Goal: Task Accomplishment & Management: Use online tool/utility

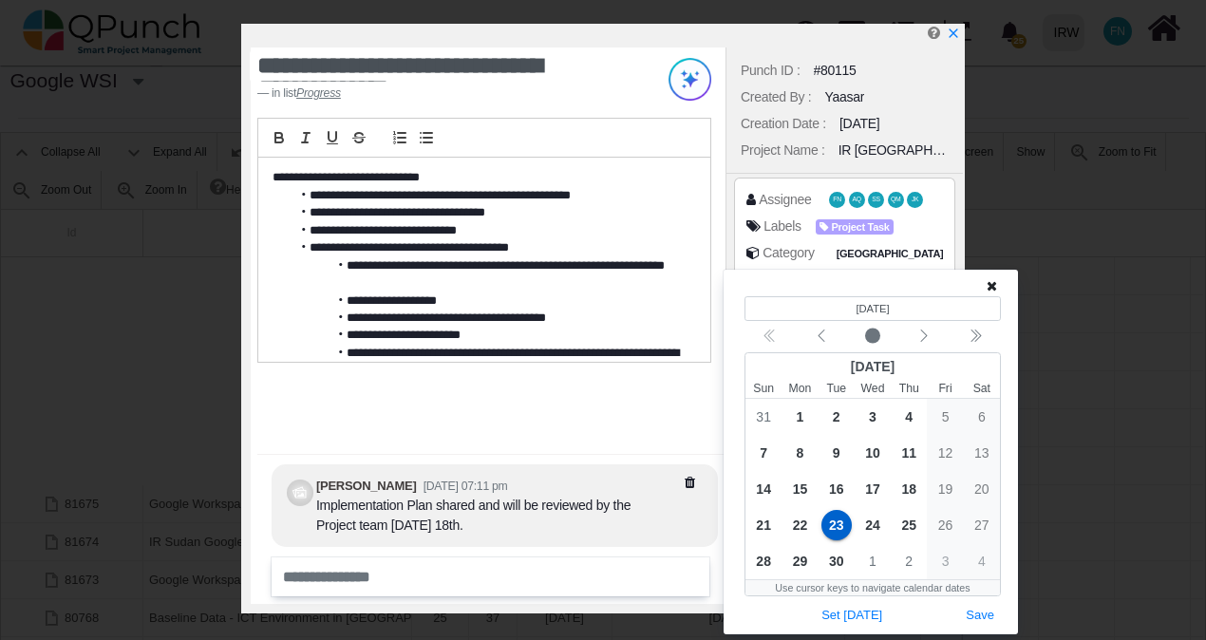
scroll to position [0, 41386]
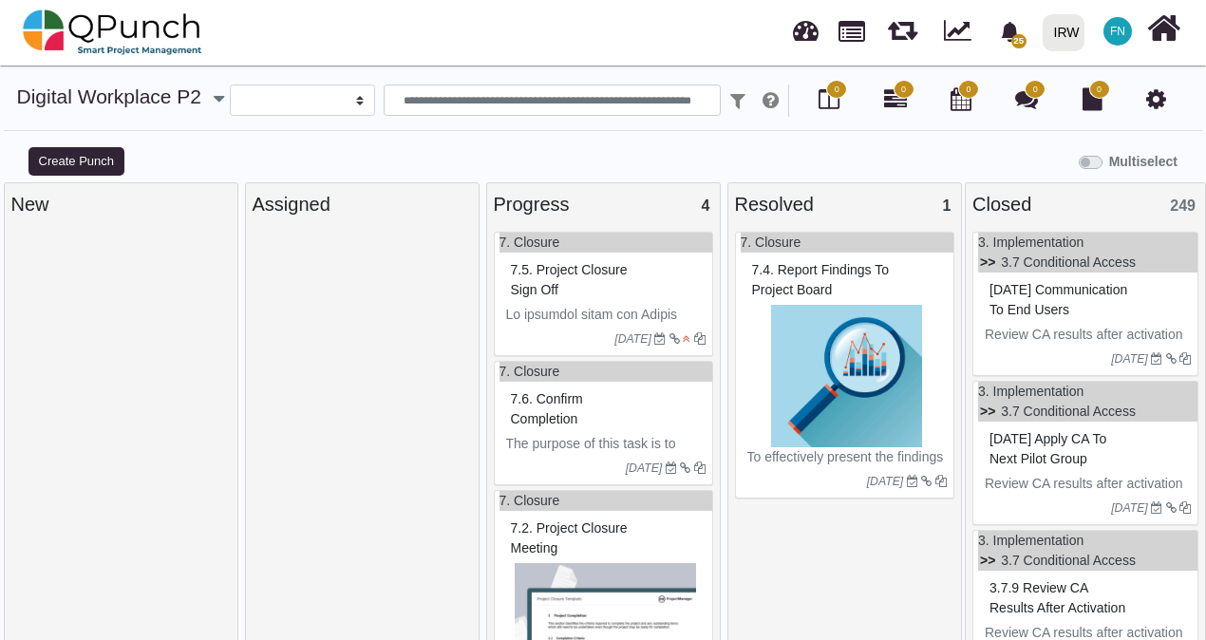
select select
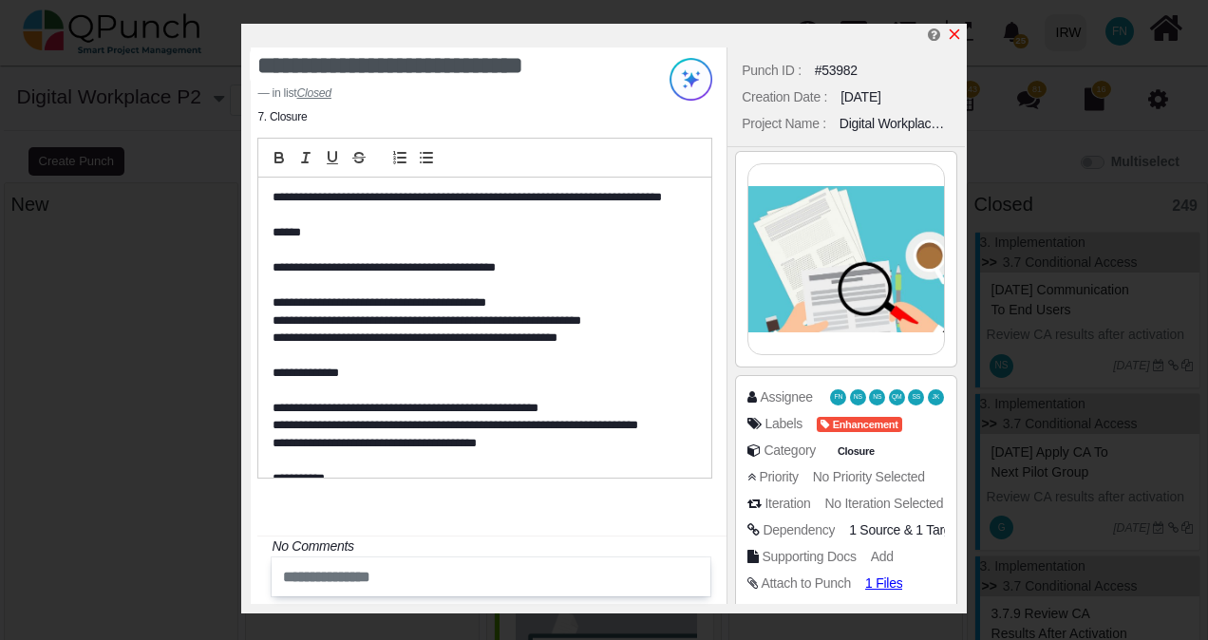
click at [949, 34] on icon "x" at bounding box center [954, 34] width 15 height 15
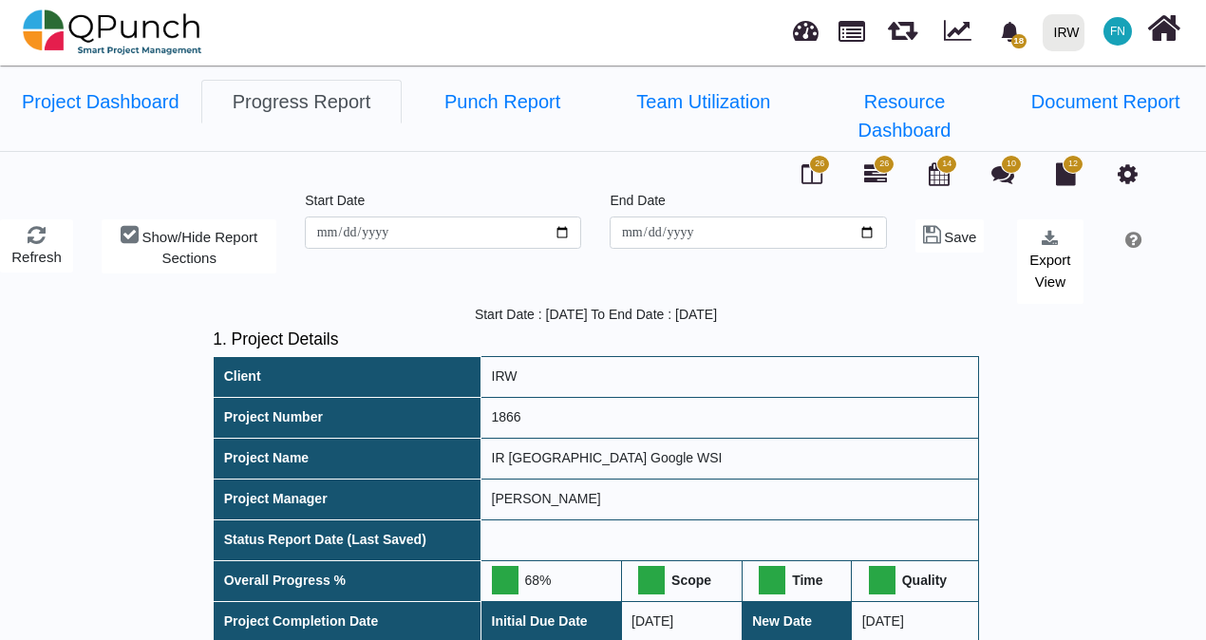
scroll to position [1425, 0]
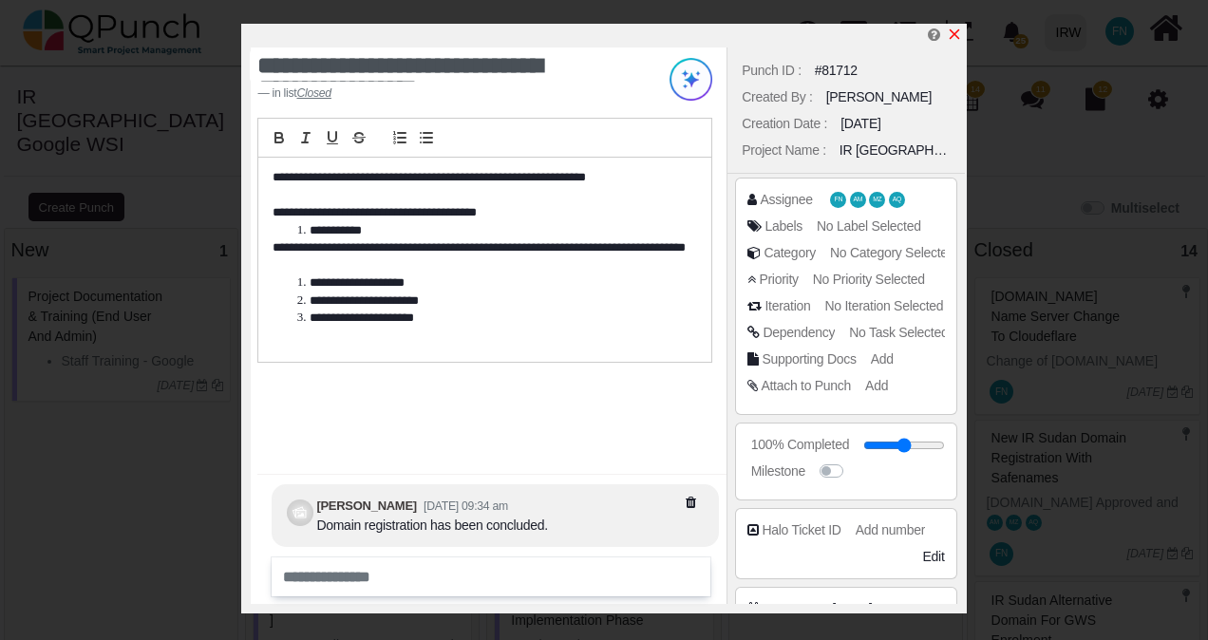
click at [958, 38] on icon "x" at bounding box center [954, 34] width 15 height 15
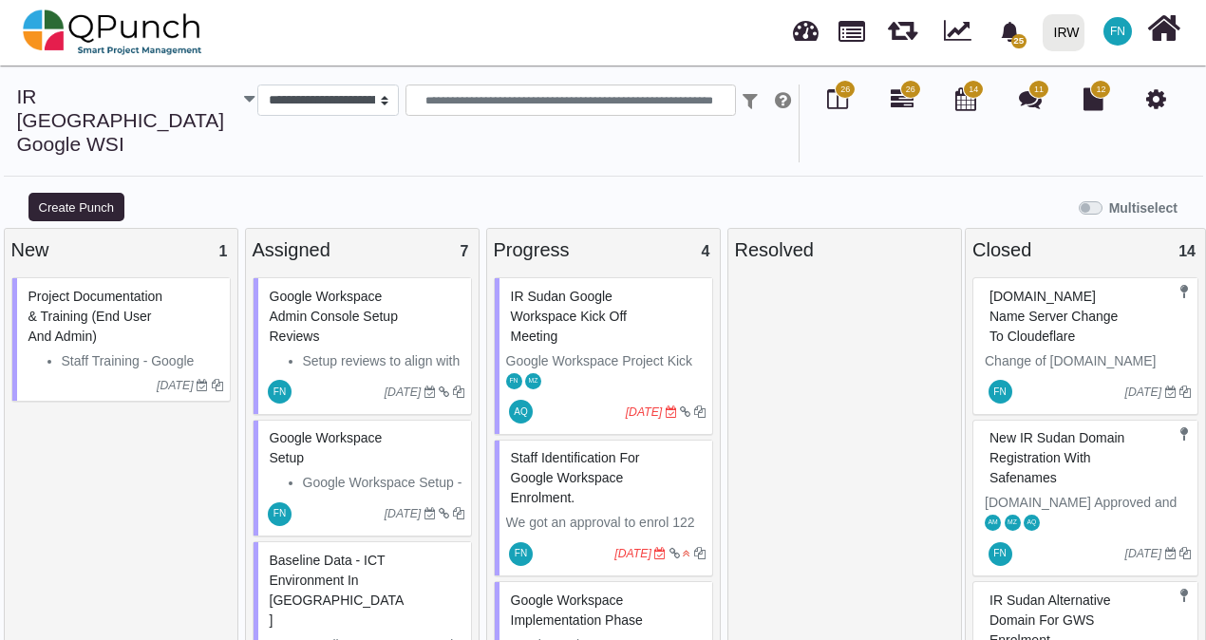
click at [563, 289] on span "IR Sudan Google Workspace Kick off Meeting" at bounding box center [569, 316] width 116 height 55
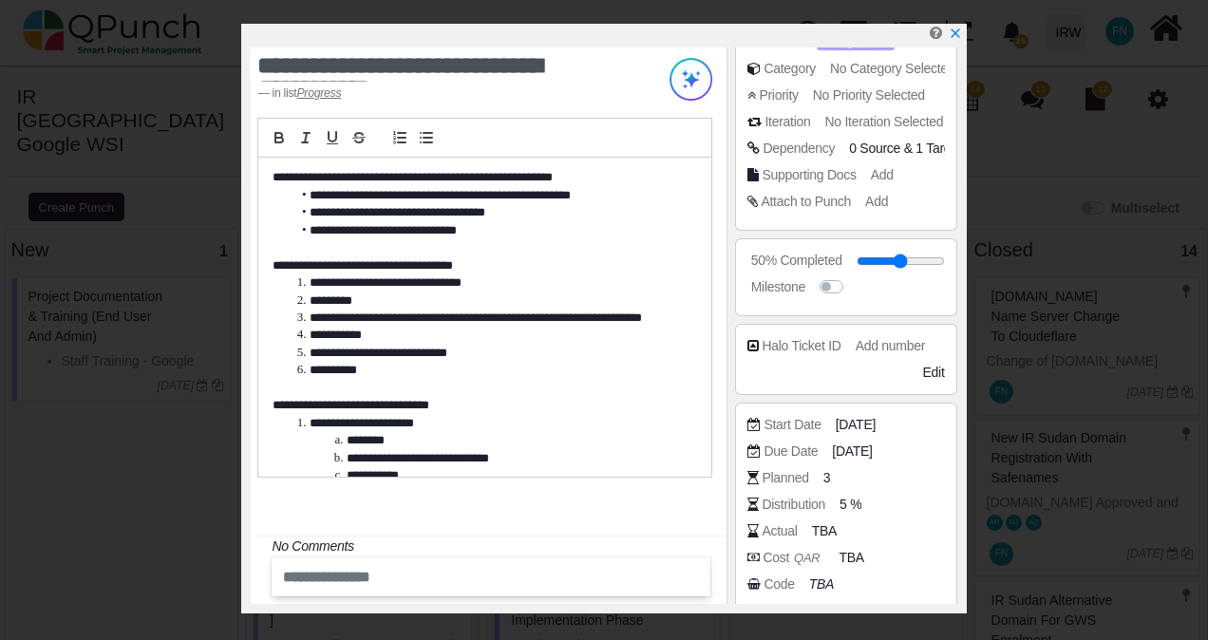
scroll to position [294, 0]
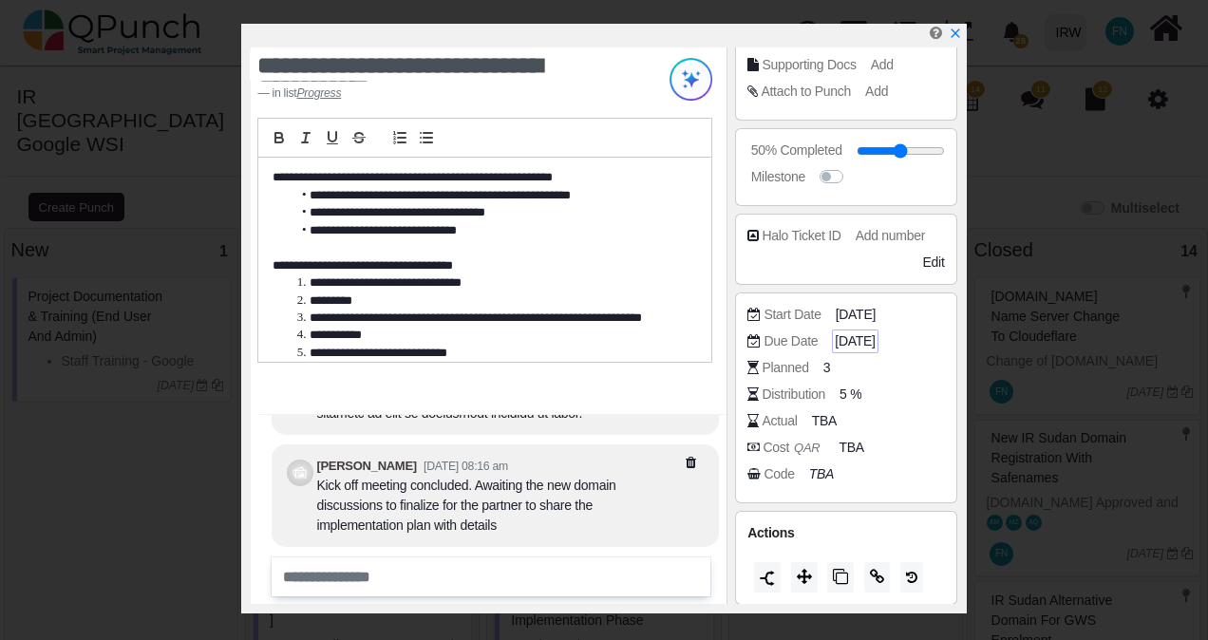
click at [875, 336] on span "13-08-2025" at bounding box center [855, 341] width 40 height 20
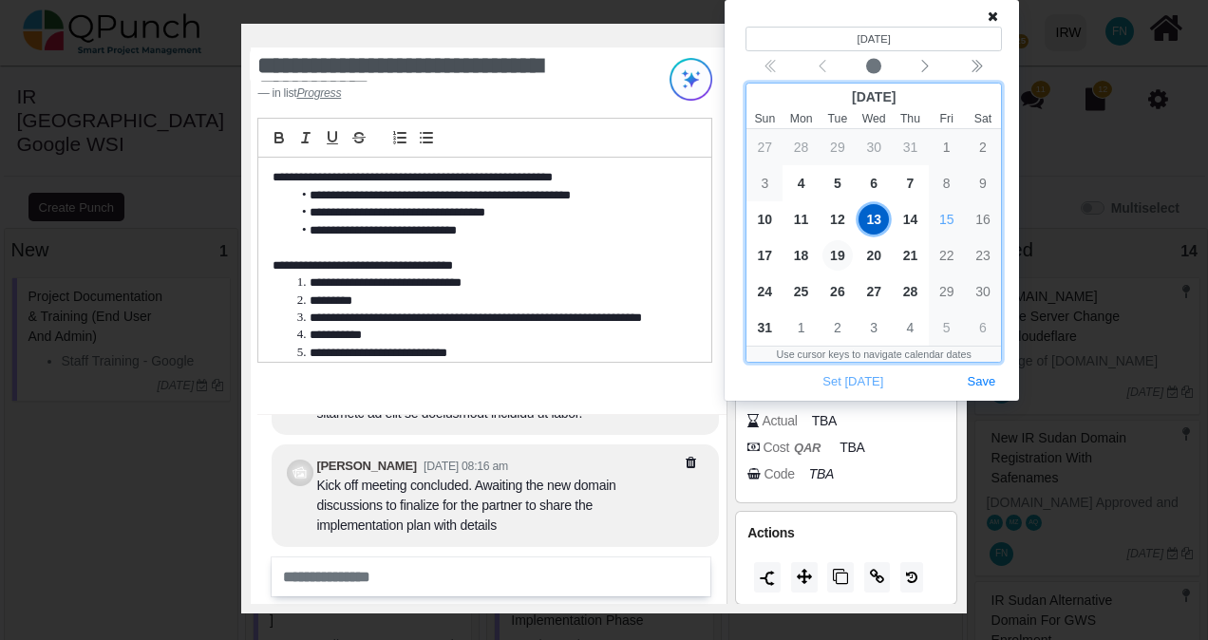
click at [838, 255] on span "19" at bounding box center [837, 255] width 30 height 30
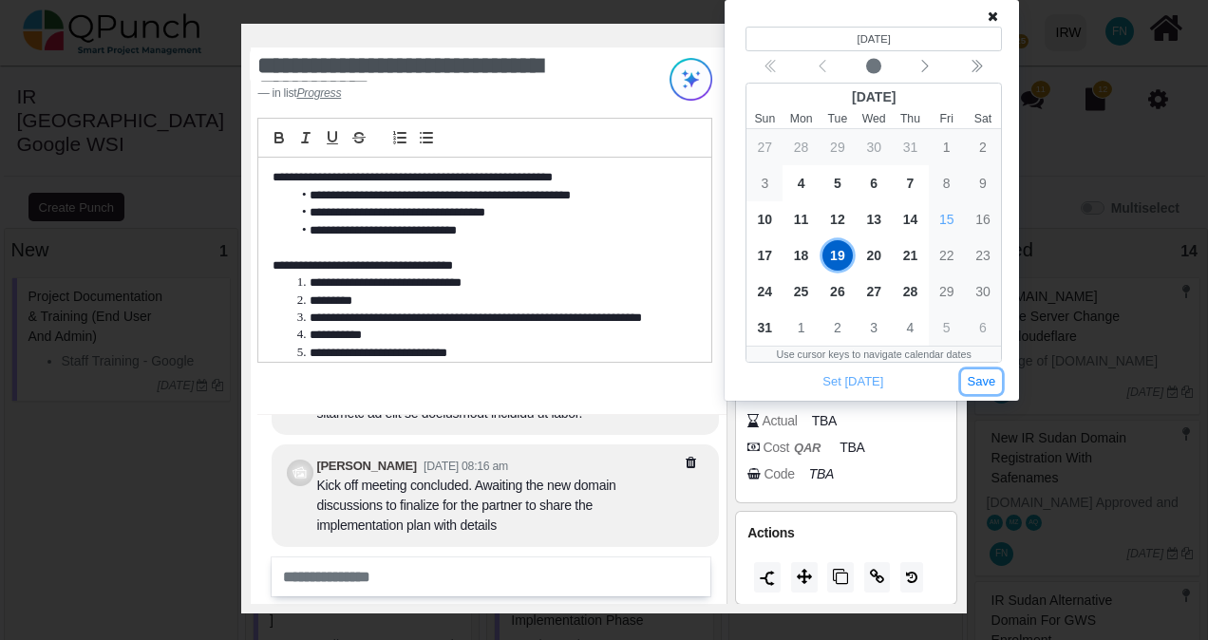
click at [991, 386] on button "Save" at bounding box center [982, 382] width 42 height 26
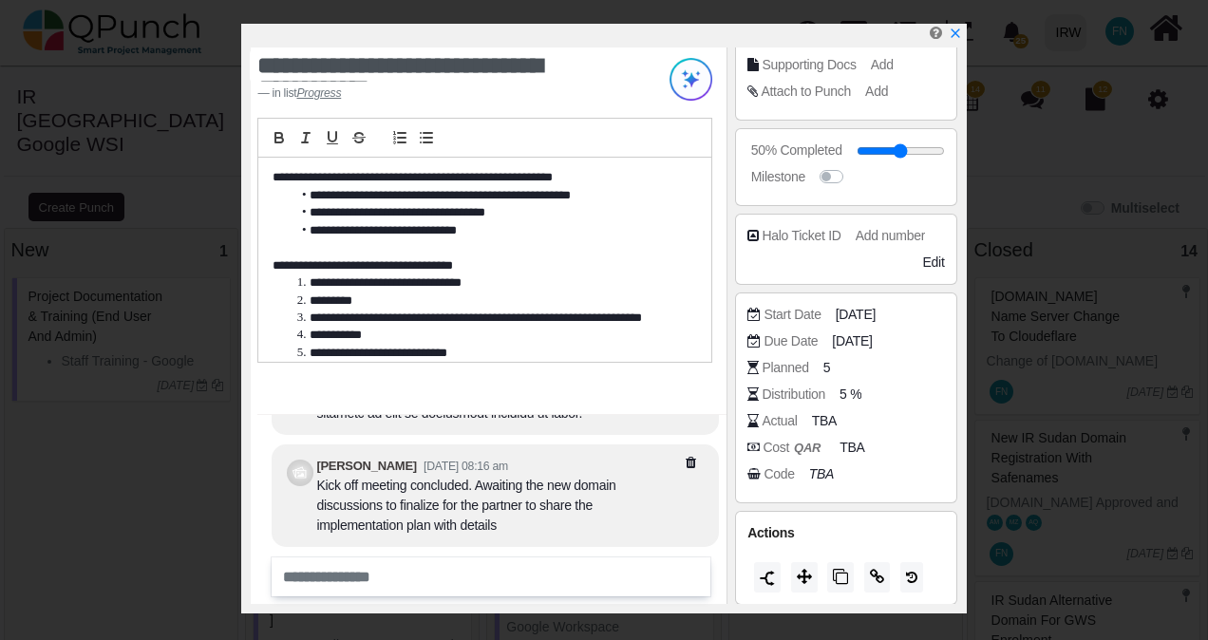
scroll to position [9, 0]
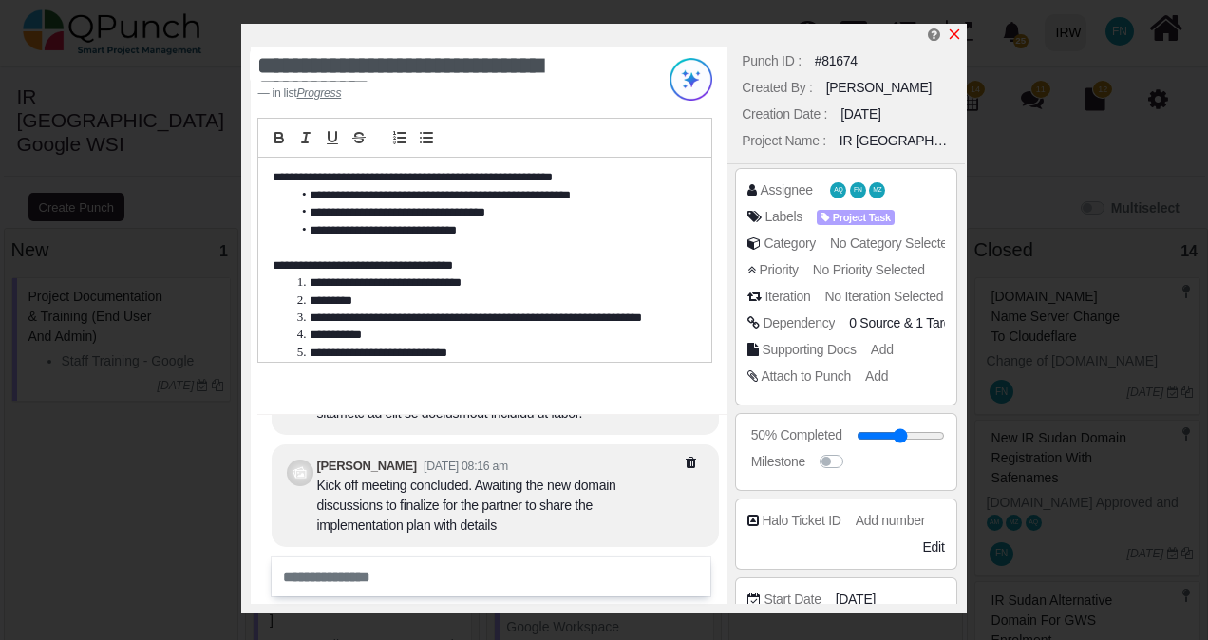
click at [950, 33] on icon "x" at bounding box center [954, 34] width 15 height 15
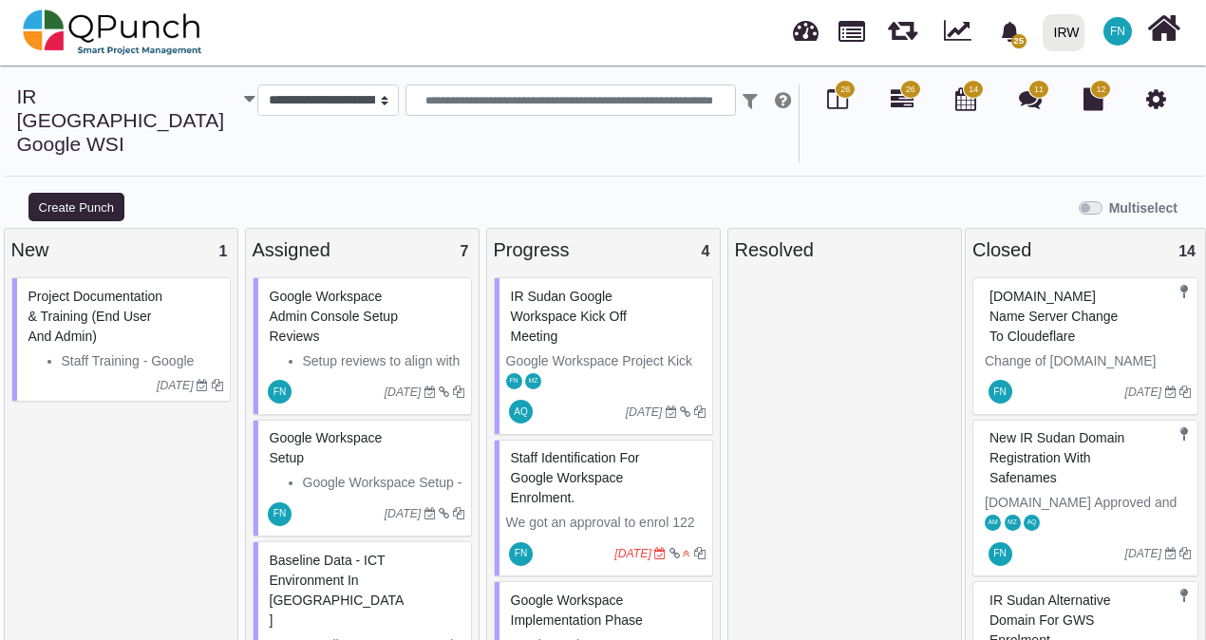
click at [543, 450] on span "Staff identification for Google Workspace Enrolment." at bounding box center [575, 477] width 129 height 55
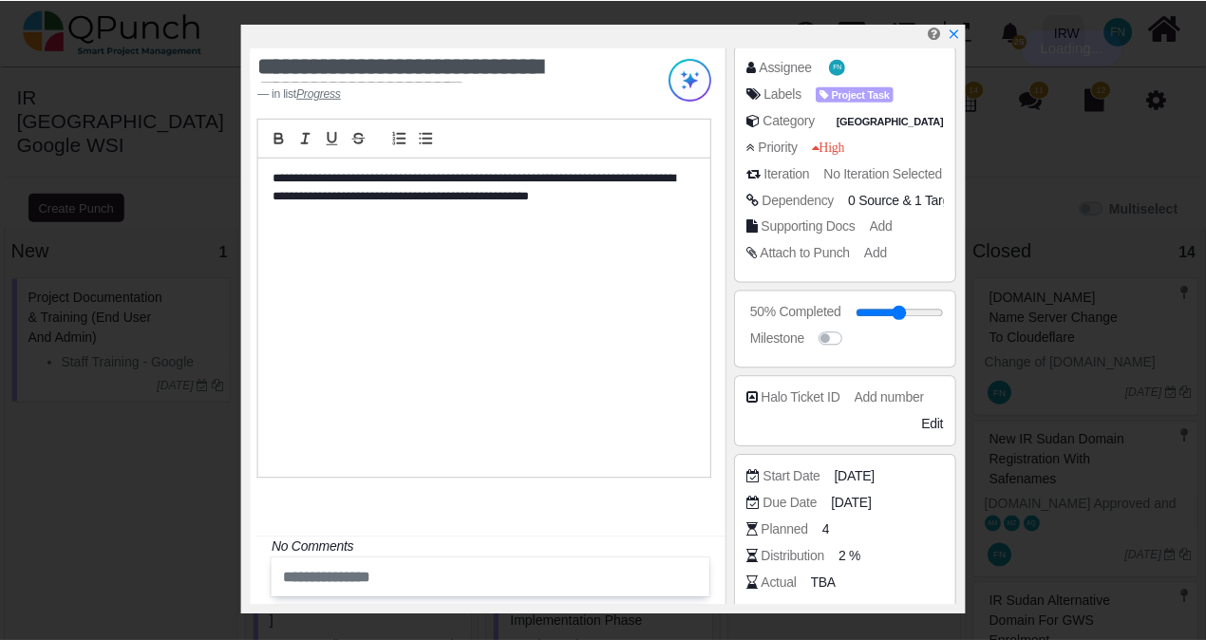
scroll to position [294, 0]
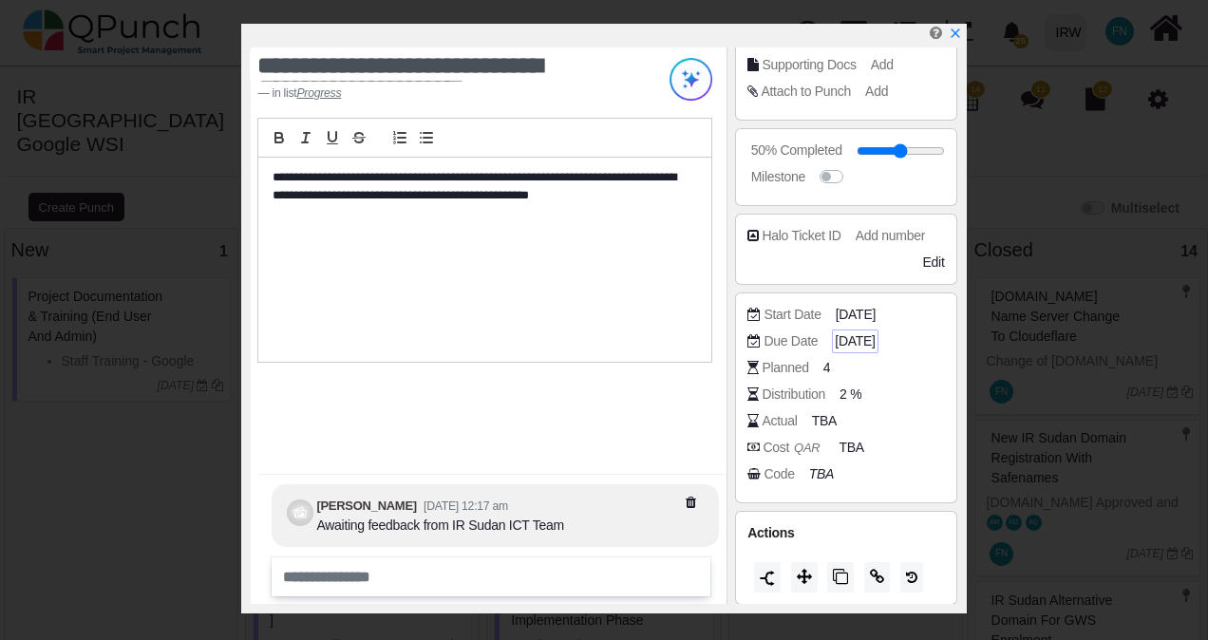
click at [872, 337] on span "13-08-2025" at bounding box center [855, 341] width 40 height 20
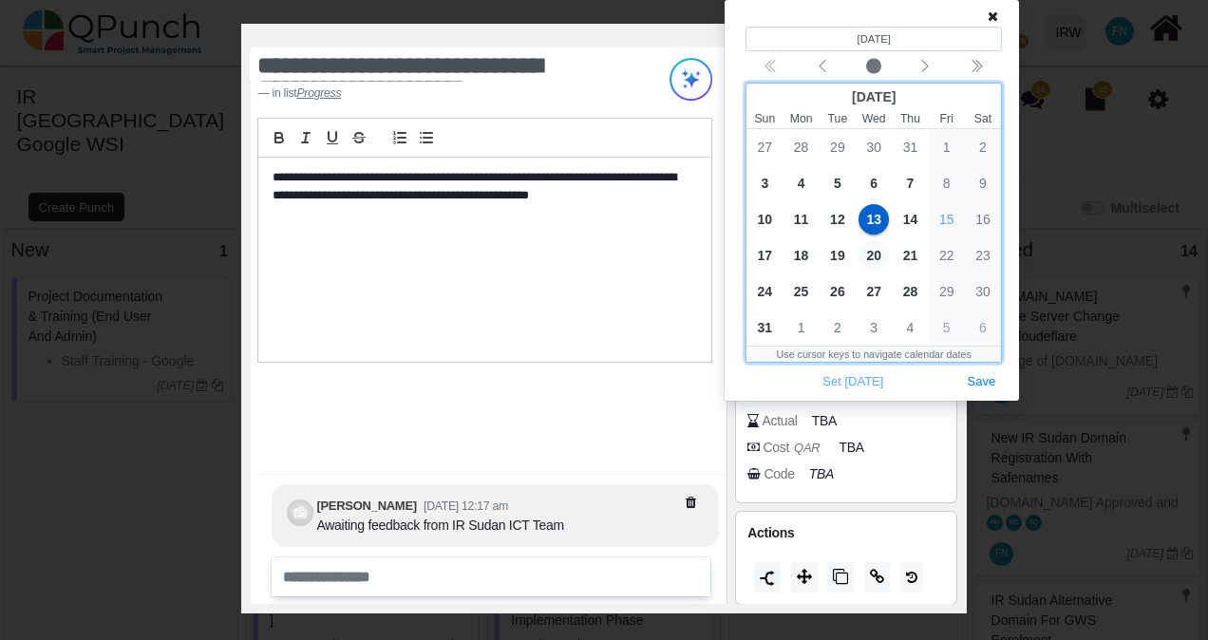
click at [873, 249] on span "20" at bounding box center [874, 255] width 30 height 30
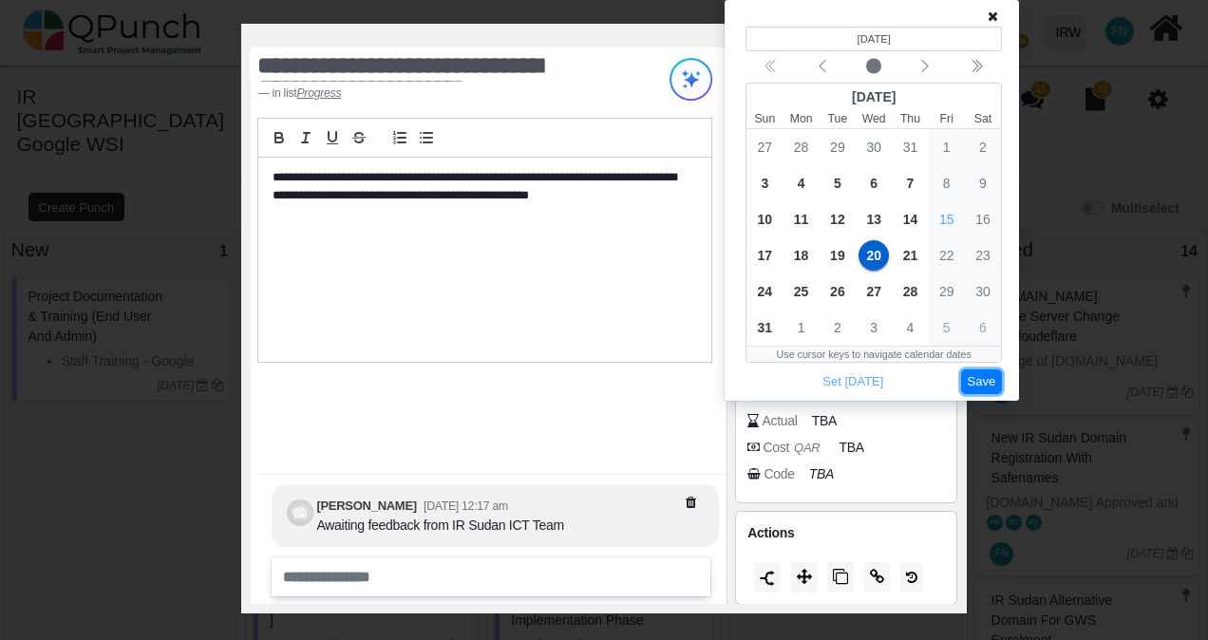
click at [981, 381] on button "Save" at bounding box center [982, 382] width 42 height 26
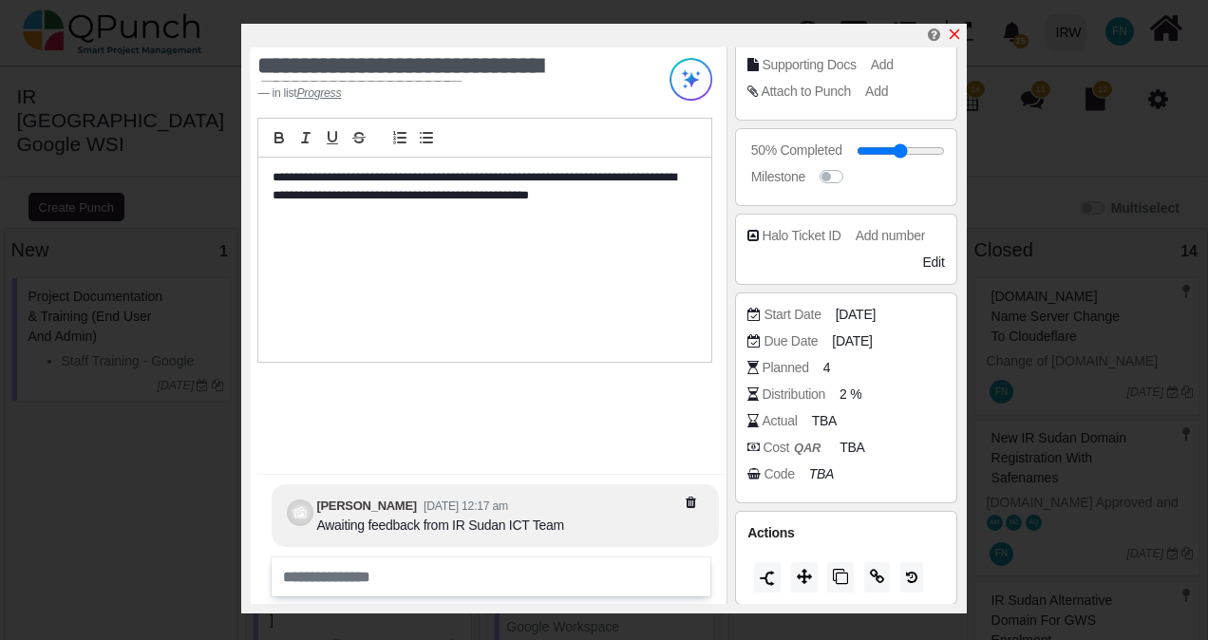
click at [959, 30] on icon "x" at bounding box center [954, 34] width 15 height 15
